Goal: Information Seeking & Learning: Learn about a topic

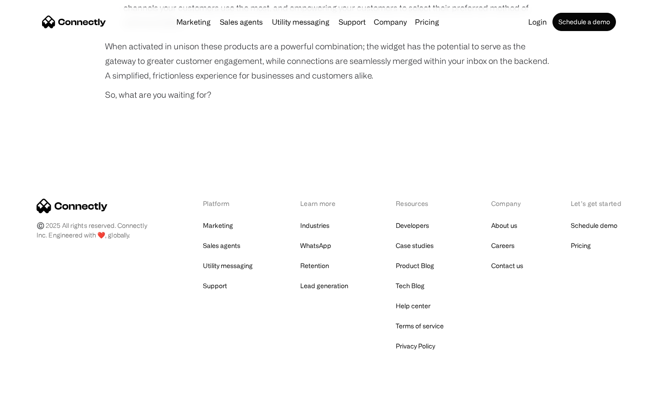
scroll to position [682, 0]
